Goal: Transaction & Acquisition: Register for event/course

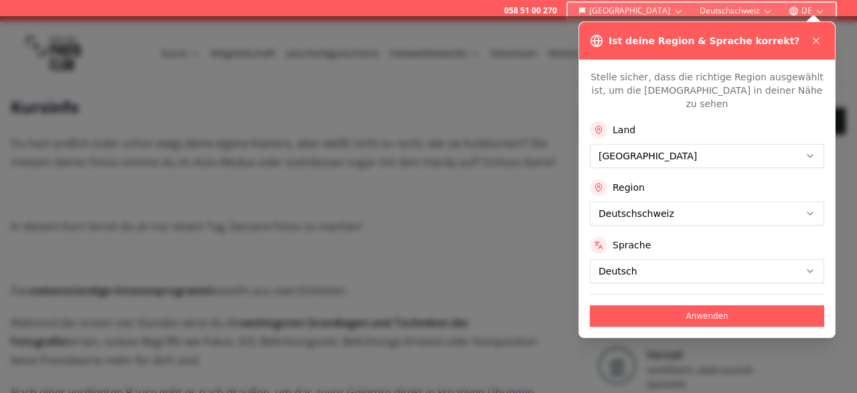
scroll to position [377, 0]
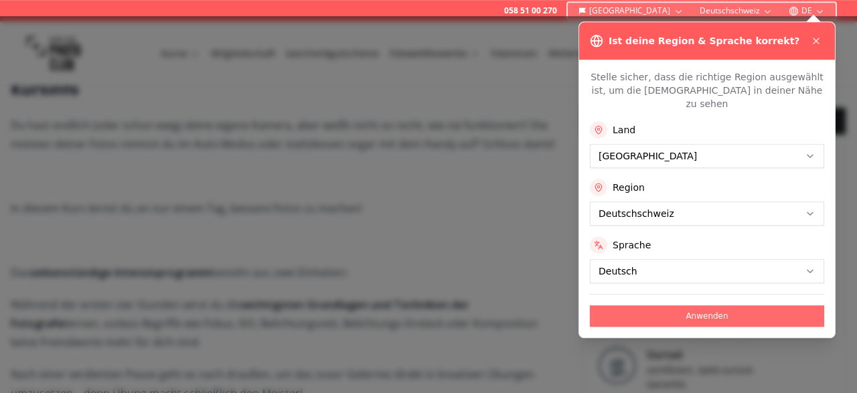
click at [612, 306] on button "Anwenden" at bounding box center [707, 315] width 234 height 21
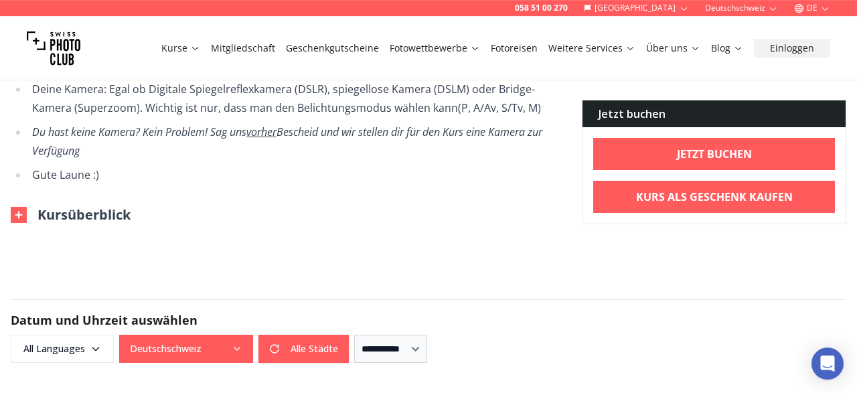
scroll to position [837, 0]
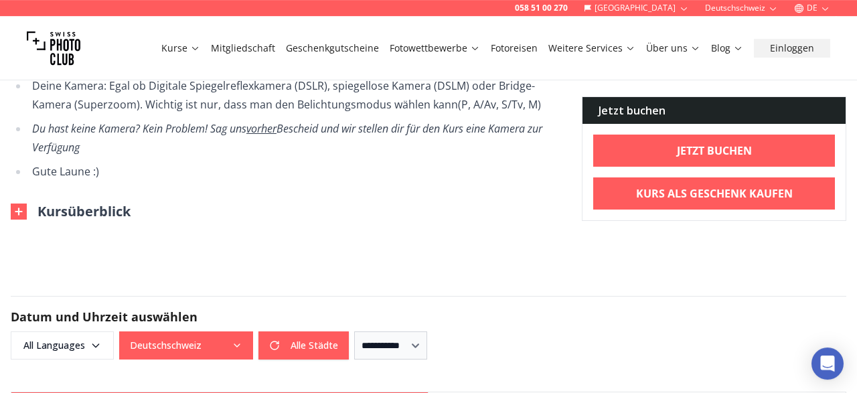
click at [14, 204] on img at bounding box center [19, 212] width 16 height 16
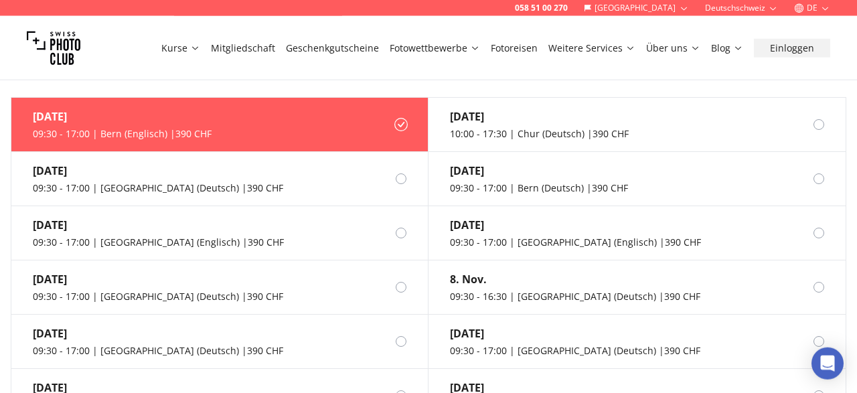
scroll to position [1552, 0]
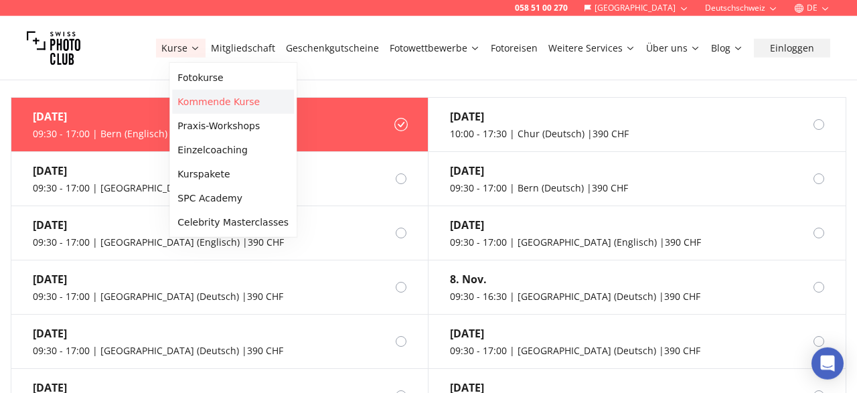
click at [218, 108] on link "Kommende Kurse" at bounding box center [233, 102] width 122 height 24
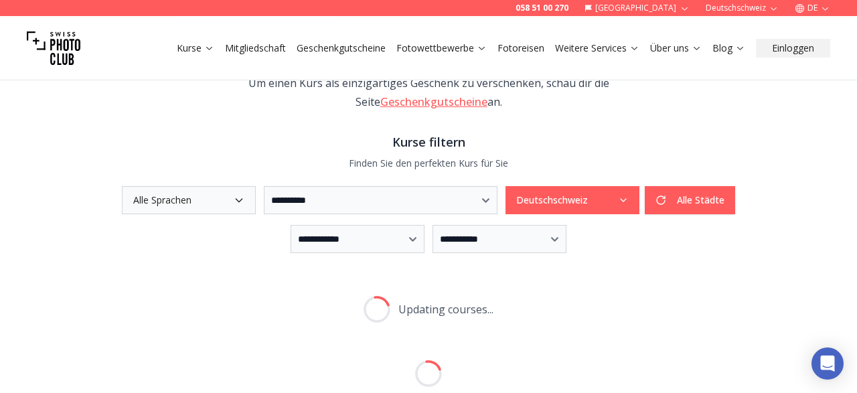
scroll to position [280, 0]
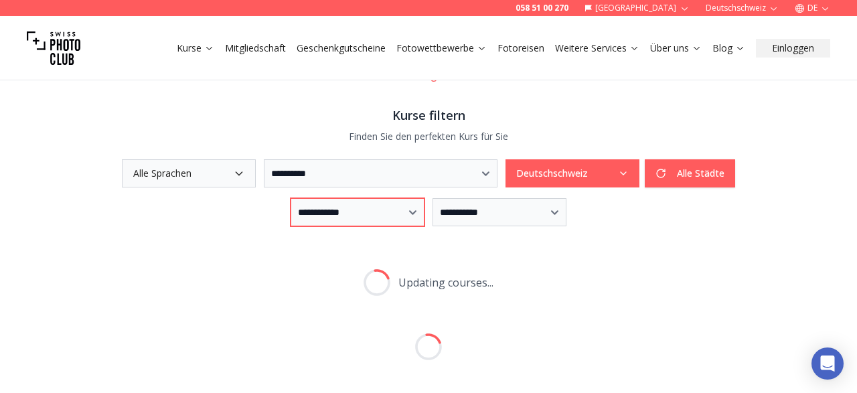
click at [291, 198] on select "**********" at bounding box center [358, 212] width 134 height 28
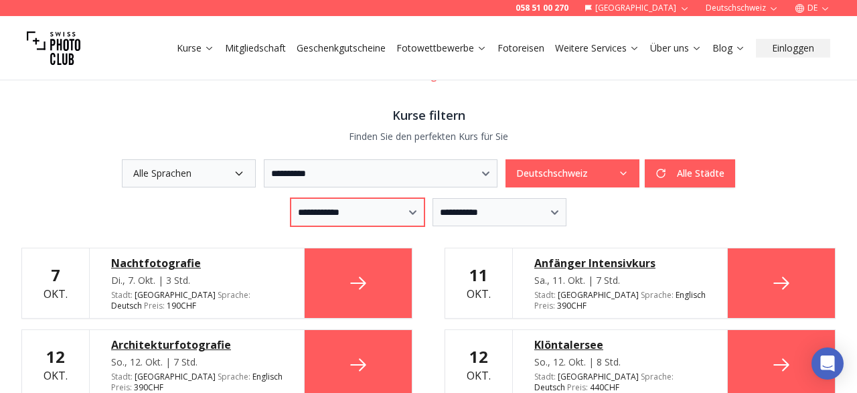
scroll to position [758, 0]
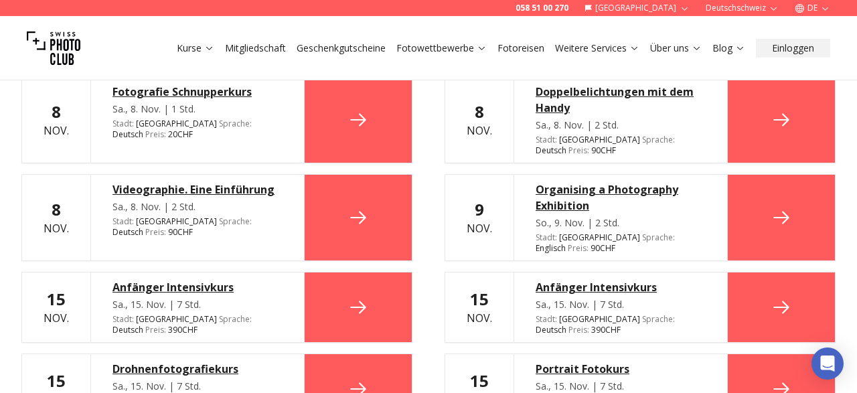
select select "*"
click option "********" at bounding box center [0, 0] width 0 height 0
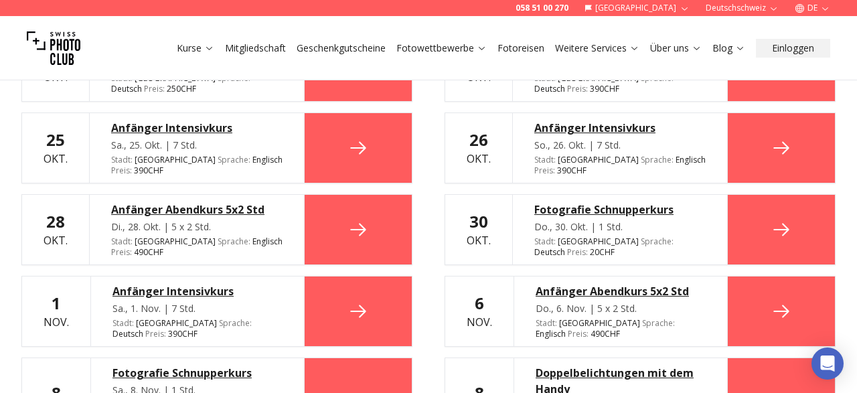
scroll to position [744, 0]
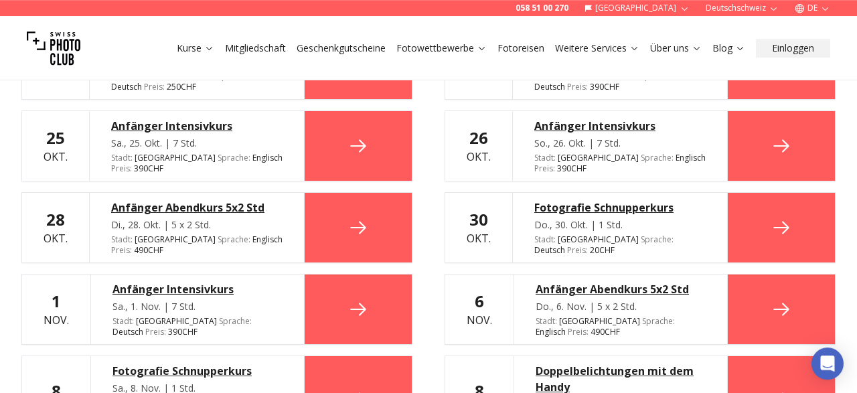
click at [651, 281] on div "Anfänger Abendkurs 5x2 Std" at bounding box center [621, 289] width 170 height 16
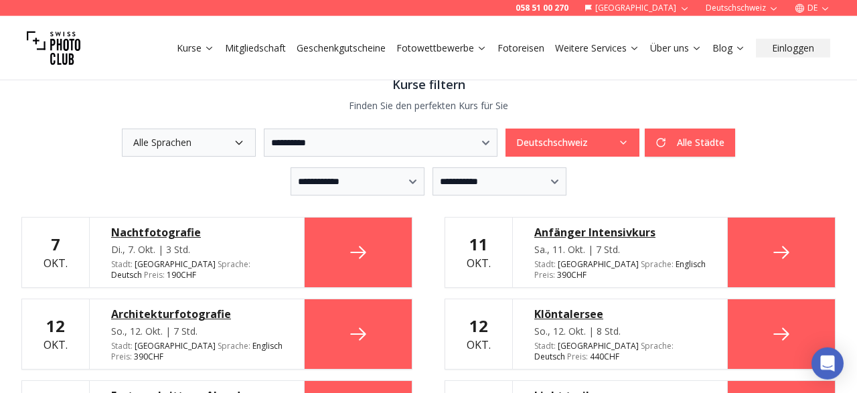
scroll to position [309, 0]
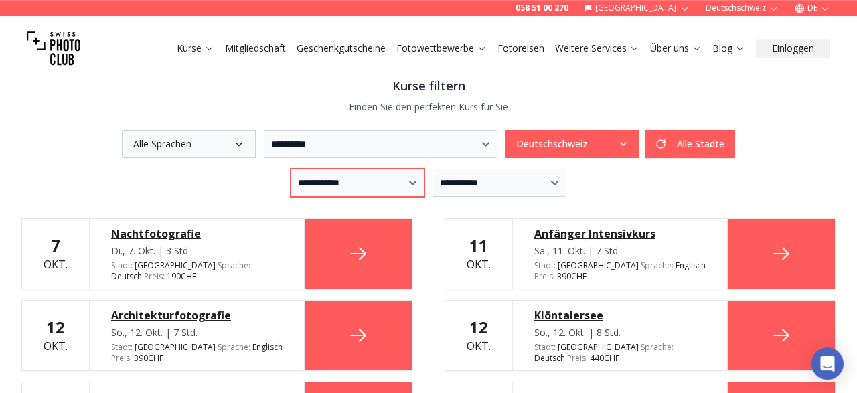
click at [291, 169] on select "**********" at bounding box center [358, 183] width 134 height 28
click at [481, 46] on icon at bounding box center [482, 48] width 10 height 10
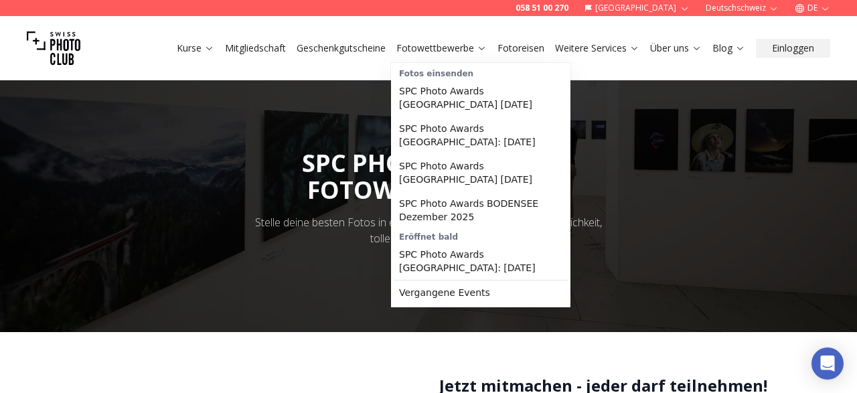
click at [251, 287] on div at bounding box center [428, 198] width 857 height 268
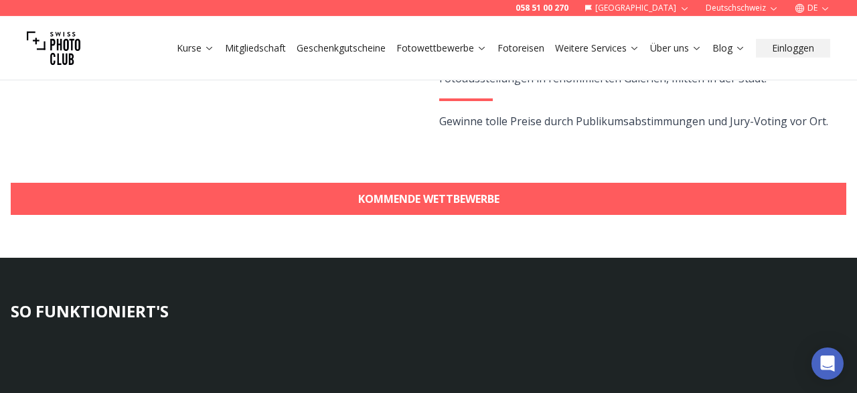
scroll to position [340, 0]
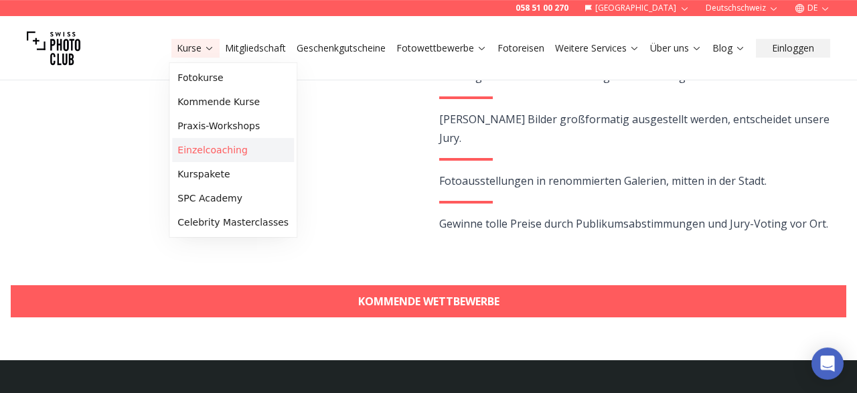
click at [228, 148] on link "Einzelcoaching" at bounding box center [233, 150] width 122 height 24
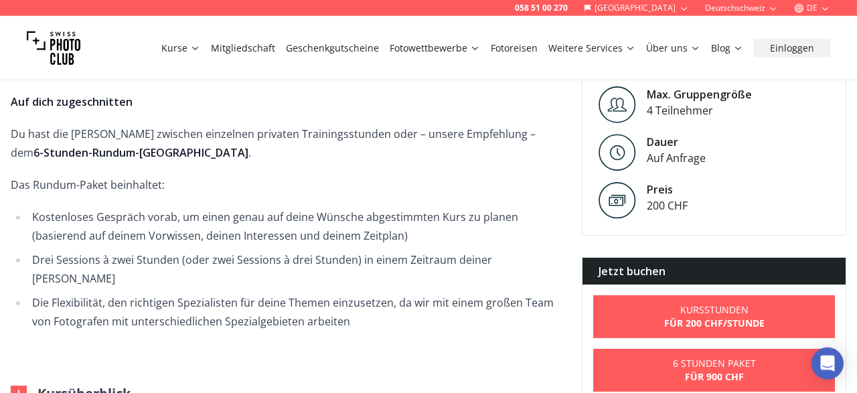
scroll to position [544, 0]
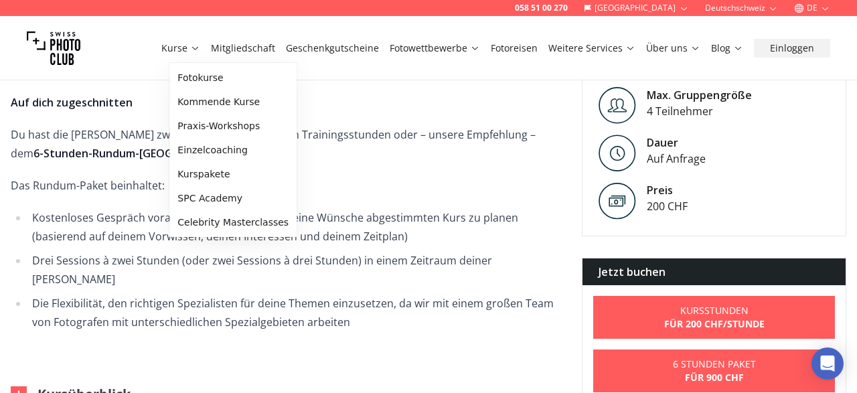
click at [206, 56] on button "Kurse" at bounding box center [181, 48] width 50 height 19
click at [217, 123] on link "Praxis-Workshops" at bounding box center [233, 126] width 122 height 24
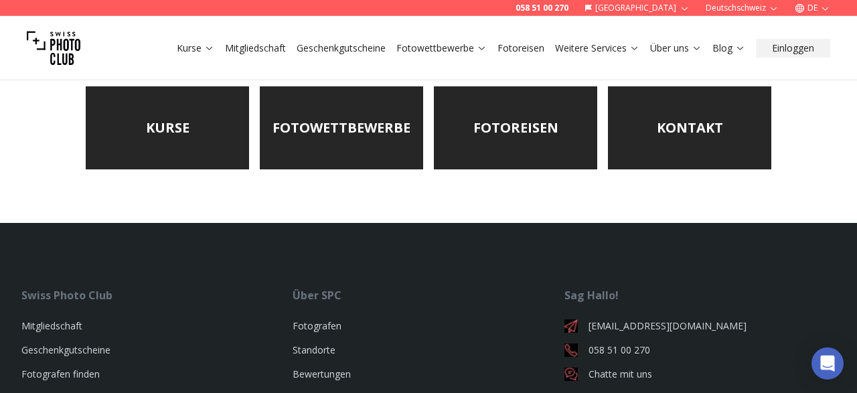
scroll to position [165, 0]
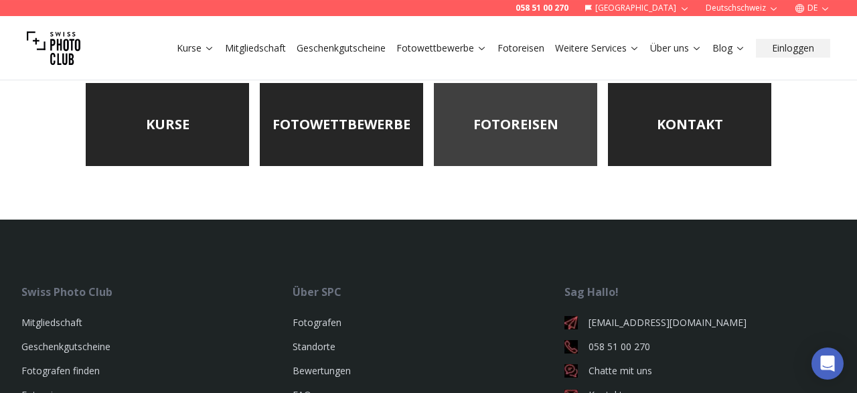
click at [468, 123] on link "FOTOREISEN" at bounding box center [515, 124] width 163 height 83
